Goal: Information Seeking & Learning: Learn about a topic

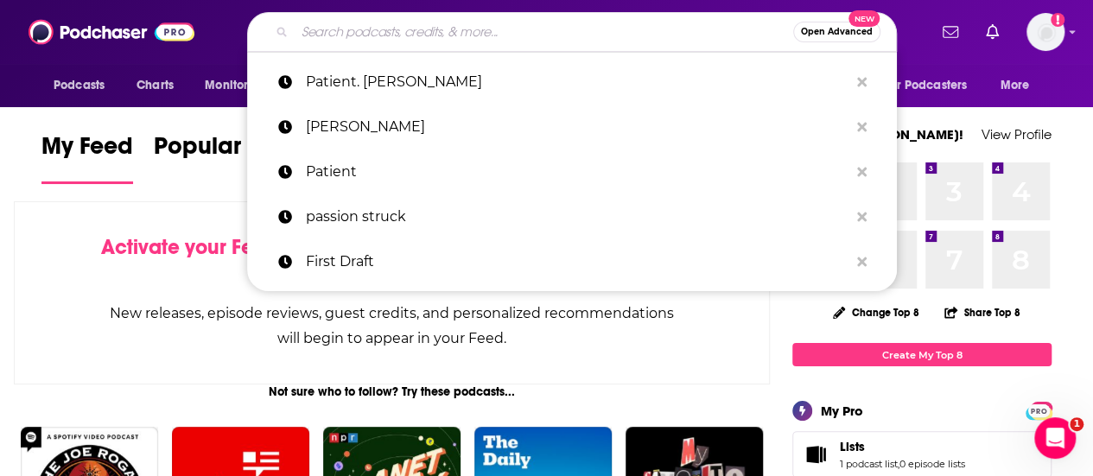
click at [564, 40] on input "Search podcasts, credits, & more..." at bounding box center [544, 32] width 499 height 28
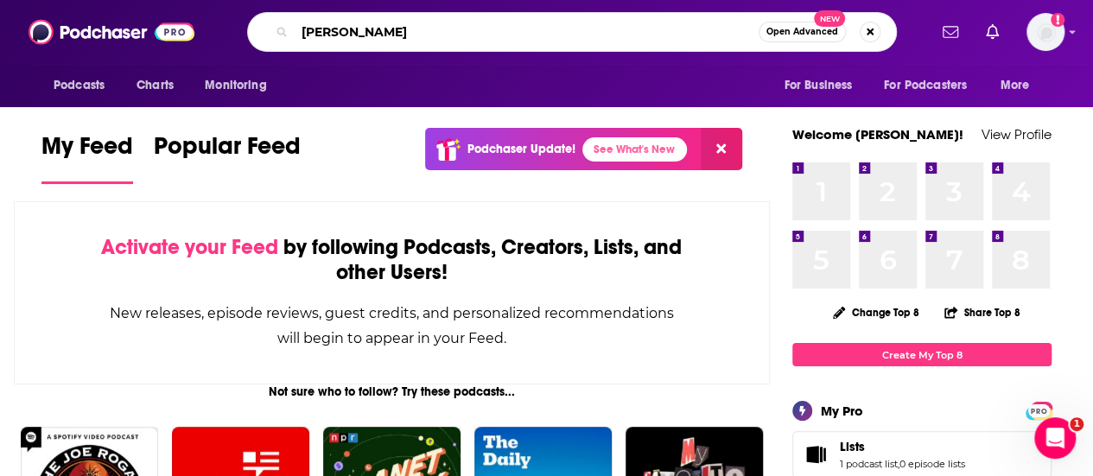
click at [300, 32] on input "[PERSON_NAME]" at bounding box center [527, 32] width 464 height 28
click at [483, 35] on input "The [PERSON_NAME]" at bounding box center [527, 32] width 464 height 28
type input "The [PERSON_NAME] podcast"
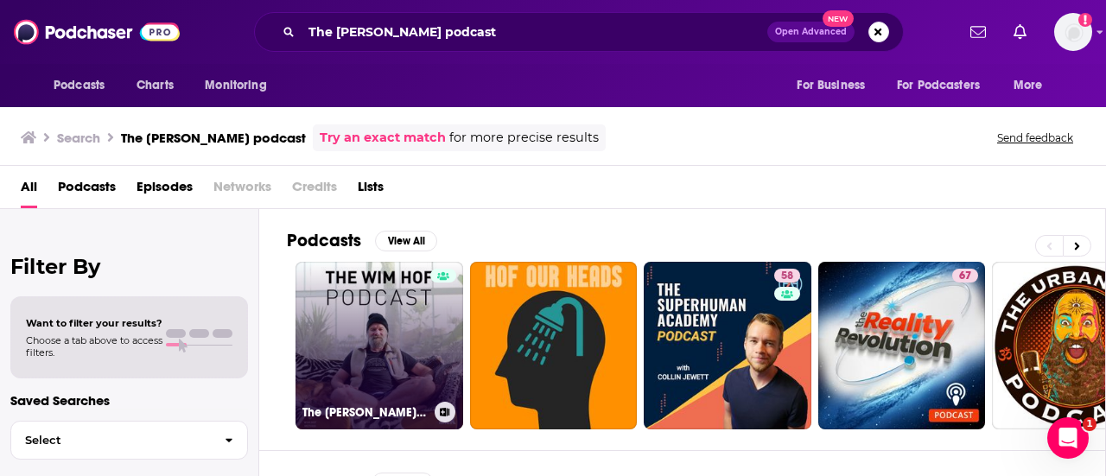
click at [381, 337] on link "The [PERSON_NAME] Podcast" at bounding box center [380, 346] width 168 height 168
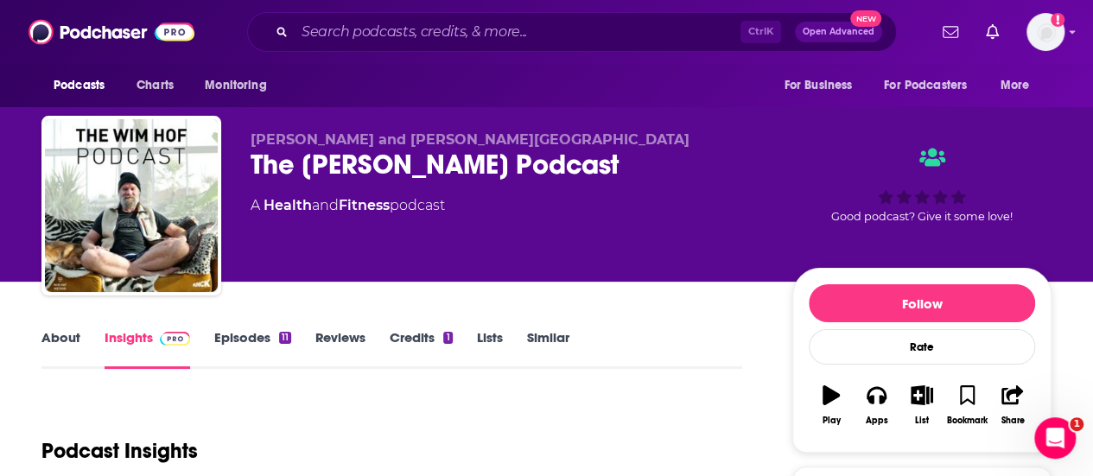
click at [54, 333] on link "About" at bounding box center [60, 349] width 39 height 40
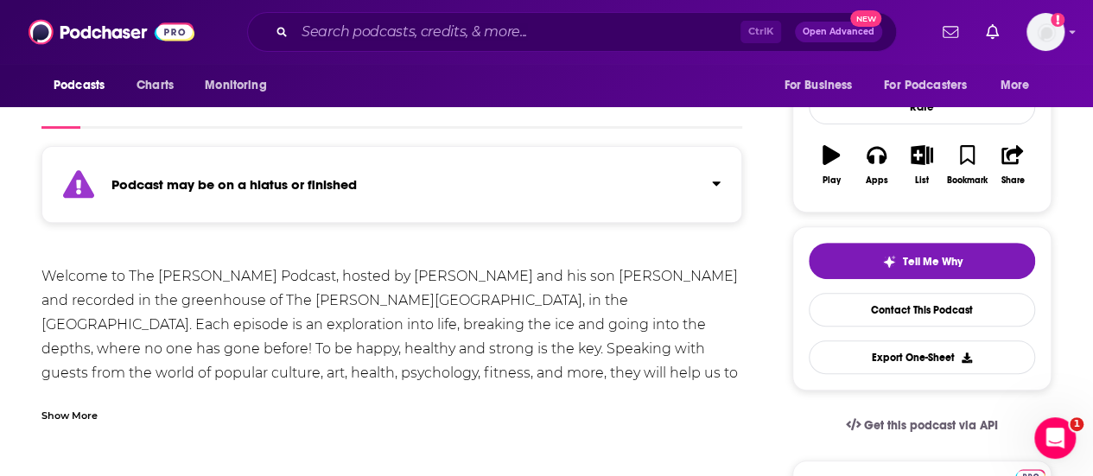
scroll to position [197, 0]
